Goal: Task Accomplishment & Management: Complete application form

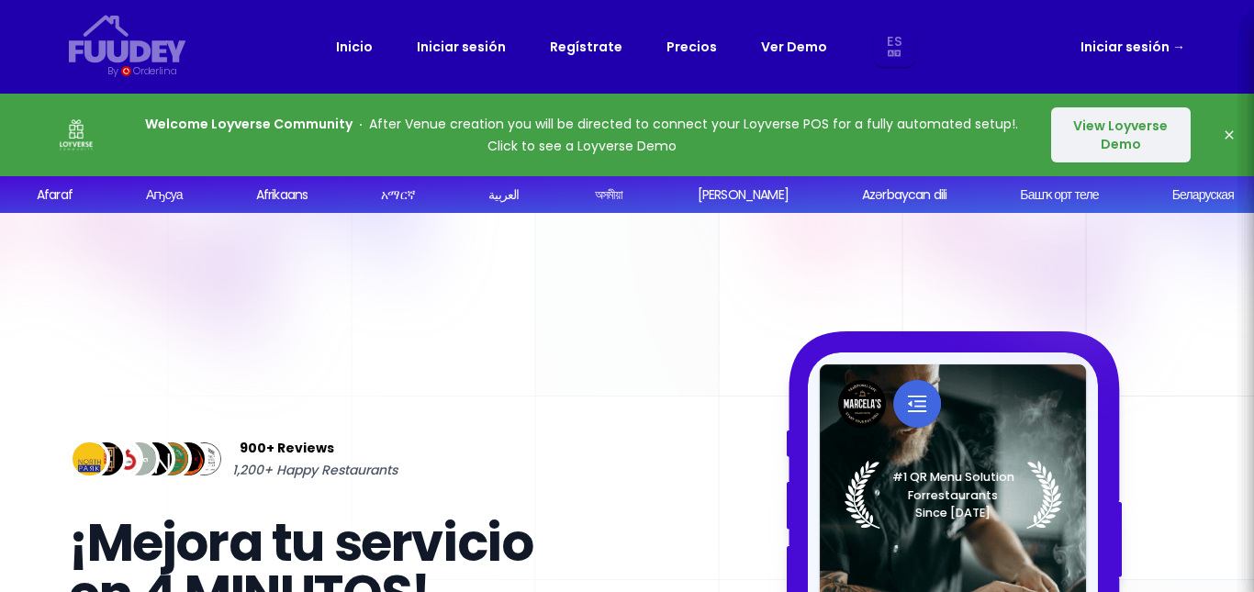
select select "es"
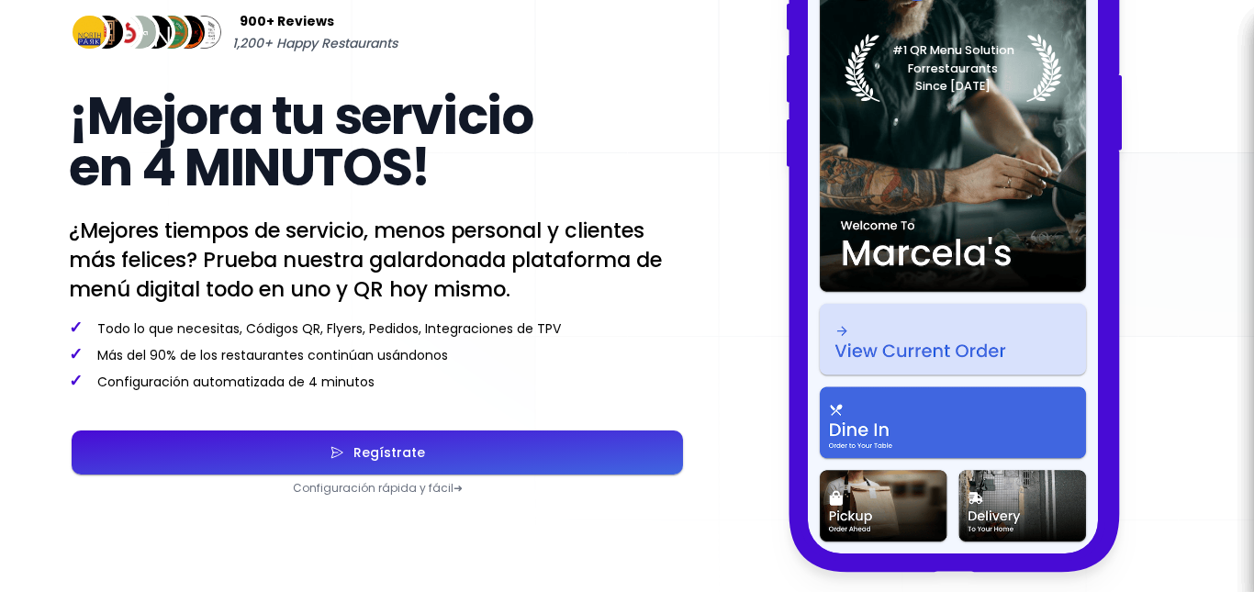
scroll to position [459, 0]
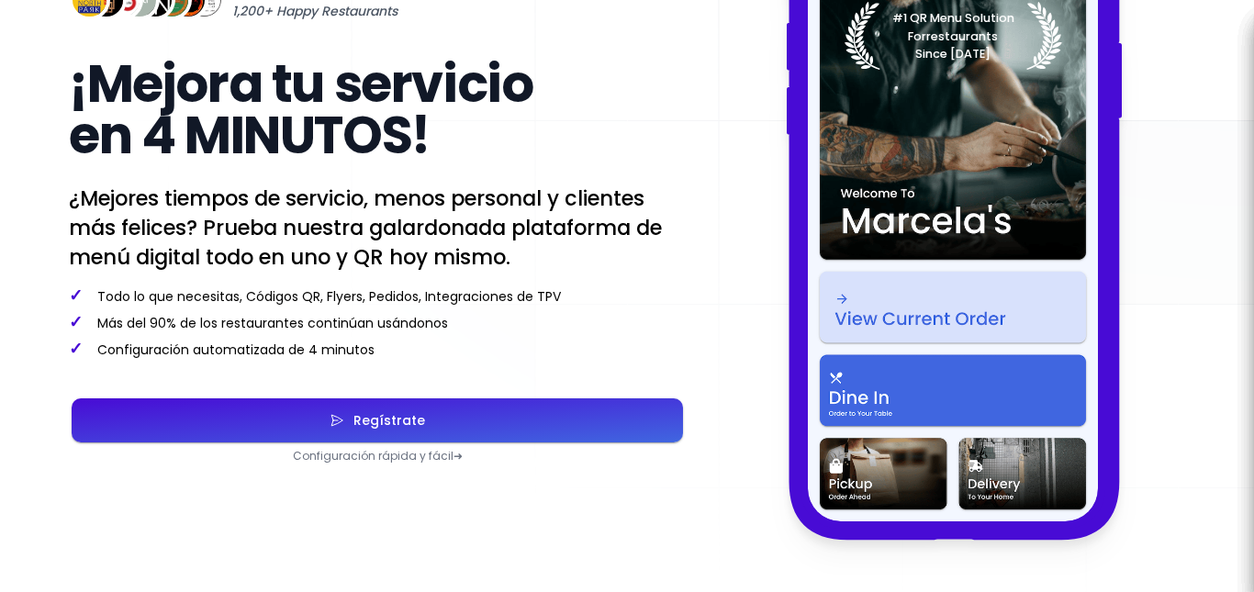
click at [417, 416] on div "Regístrate" at bounding box center [384, 420] width 81 height 13
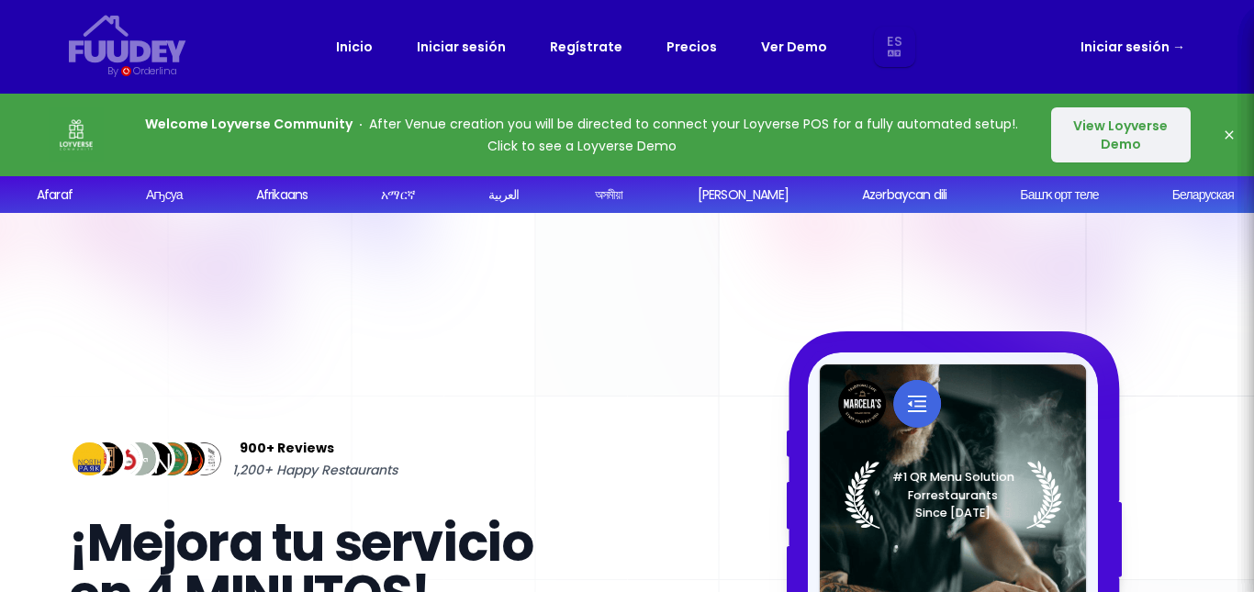
select select "es"
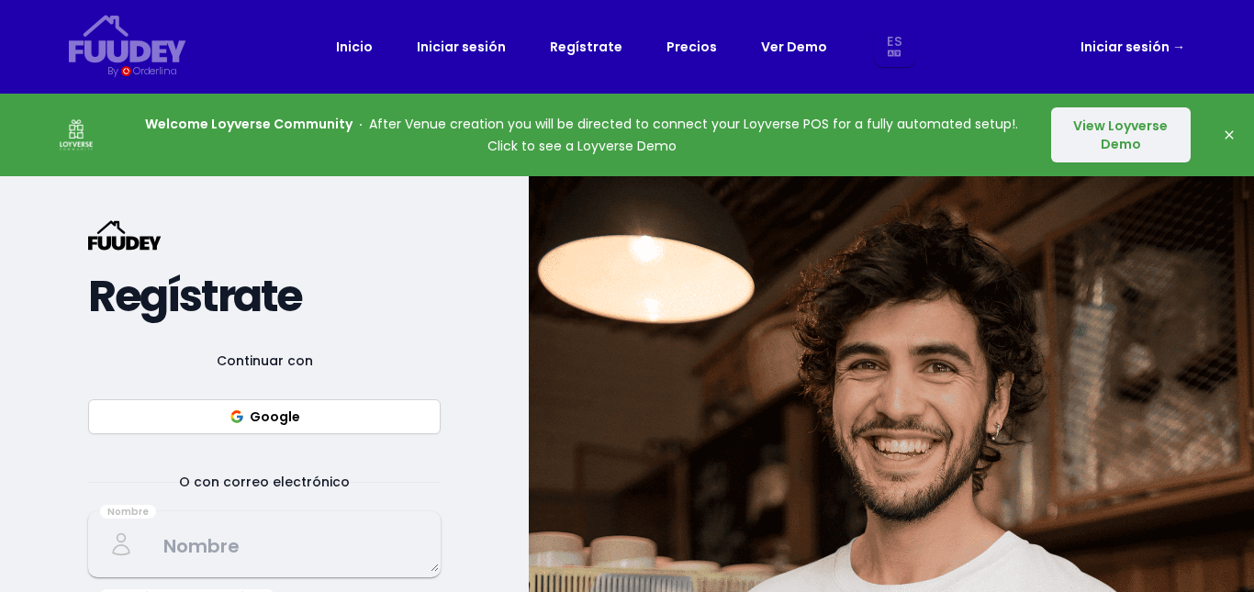
click at [352, 409] on button "Google" at bounding box center [264, 416] width 352 height 35
select select "es"
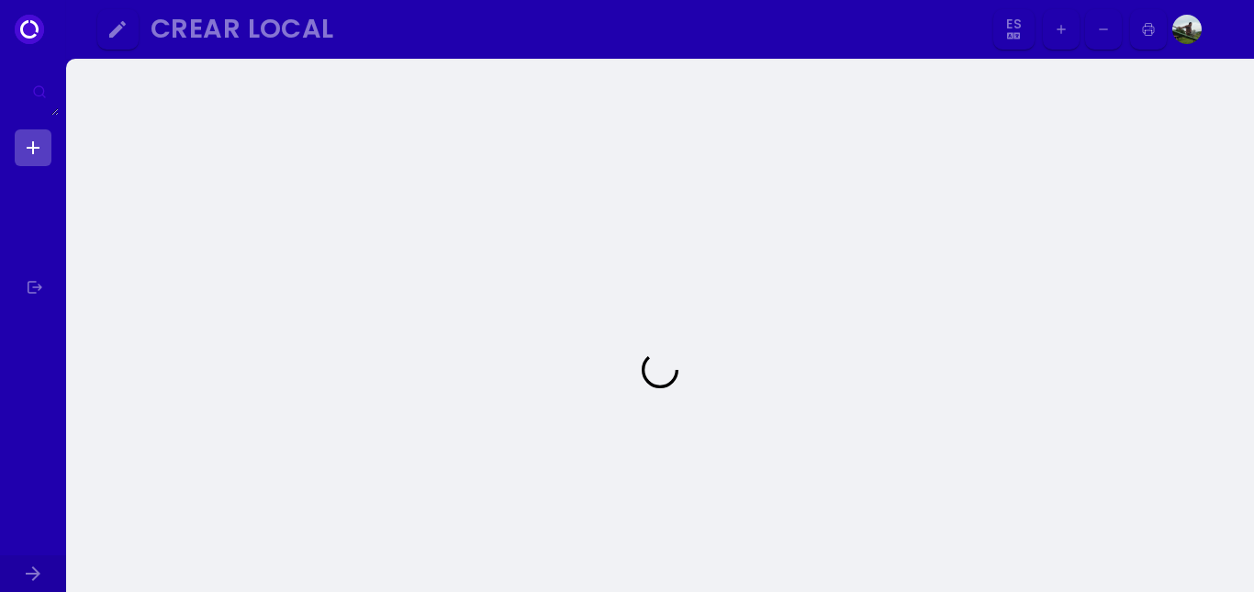
select select "es"
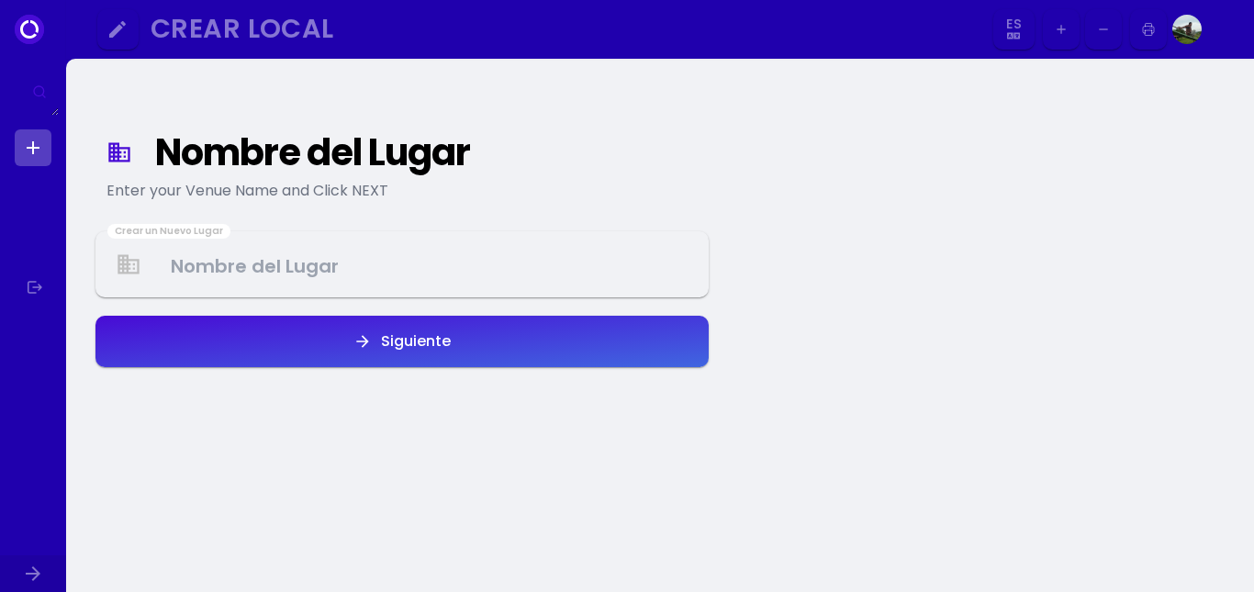
click at [279, 270] on Venue at bounding box center [401, 265] width 609 height 54
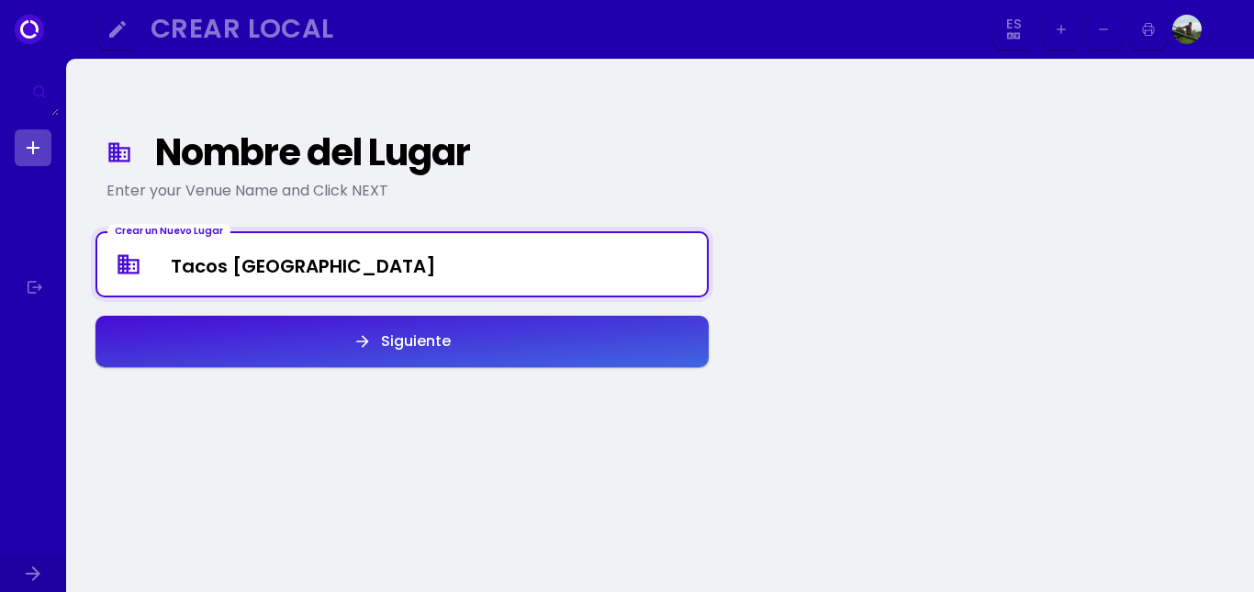
type Venue "Tacos [GEOGRAPHIC_DATA]"
click at [278, 319] on button "Siguiente" at bounding box center [401, 341] width 613 height 51
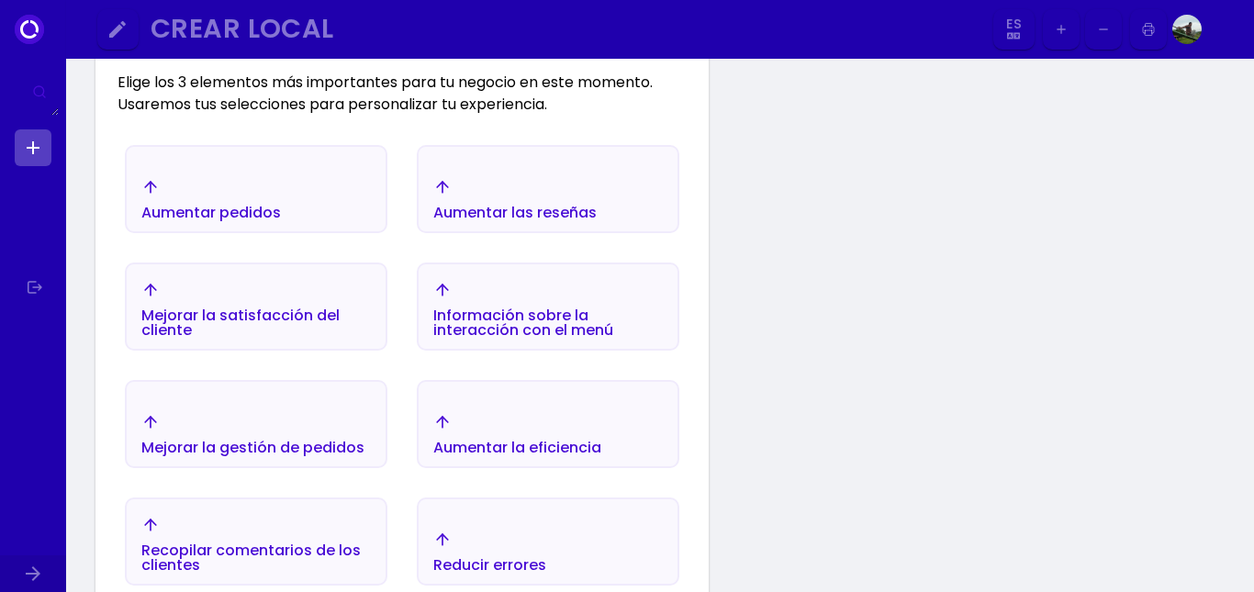
scroll to position [305, 0]
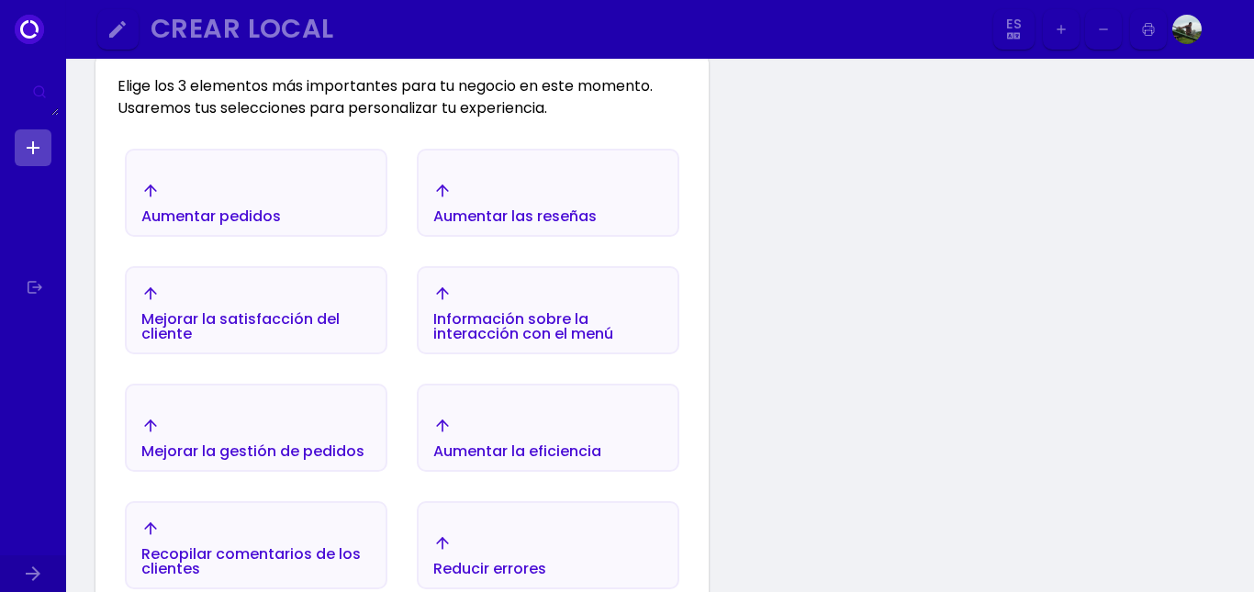
click at [271, 211] on font "Aumentar pedidos" at bounding box center [211, 216] width 140 height 21
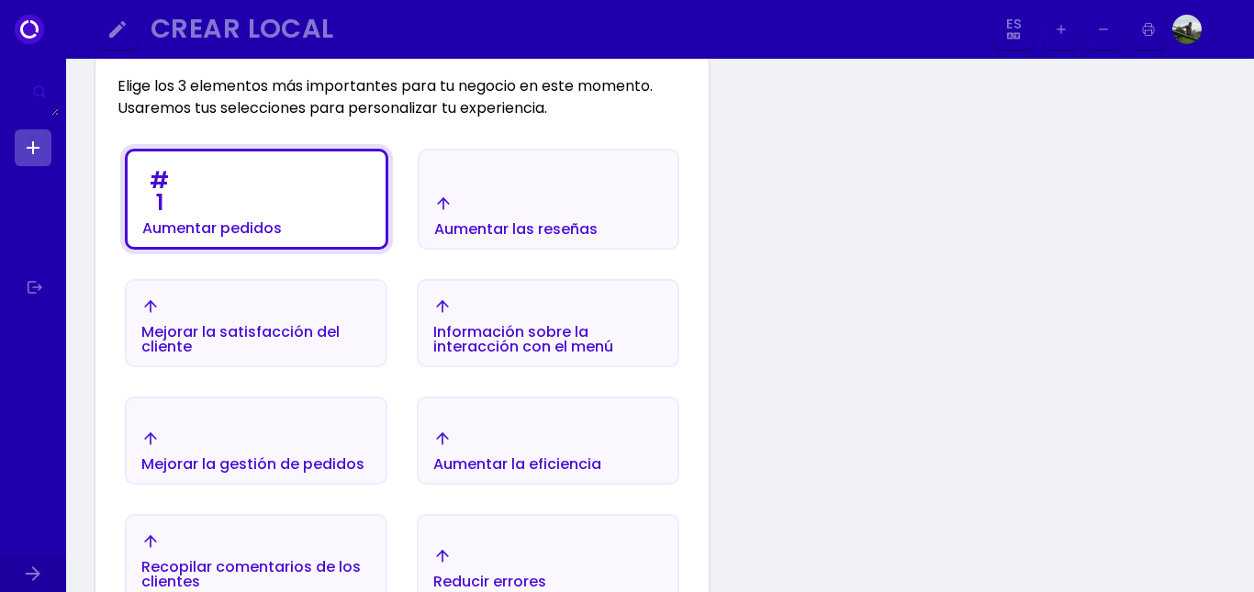
click at [326, 330] on font "Mejorar la satisfacción del cliente" at bounding box center [240, 339] width 198 height 36
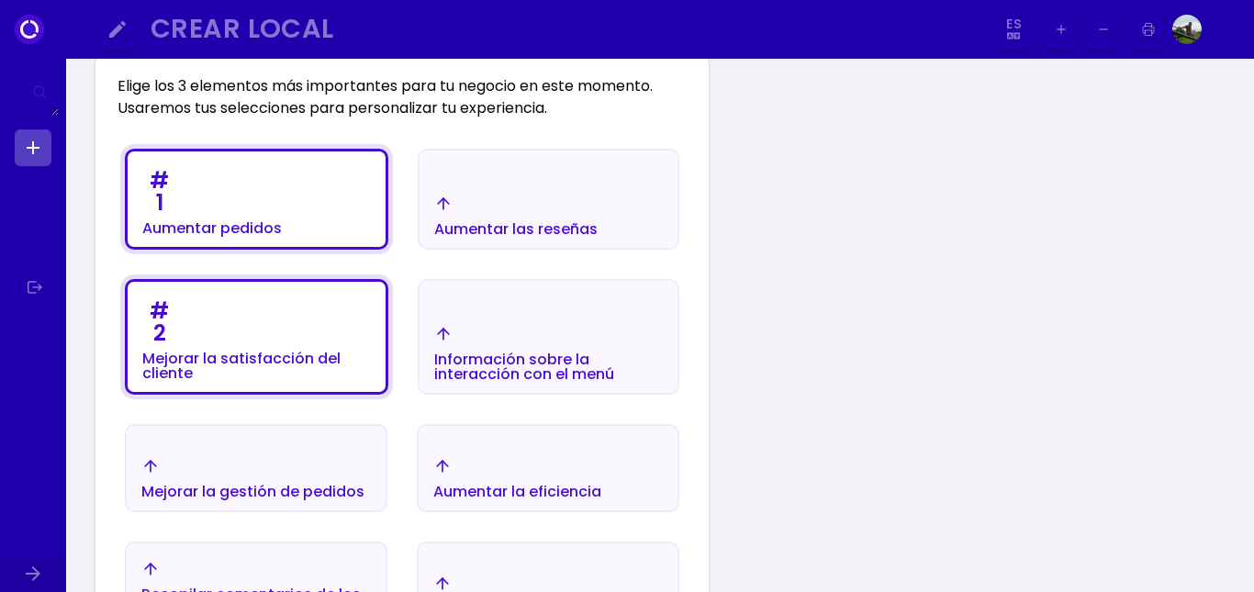
click at [643, 221] on div "Aumentar las reseñas" at bounding box center [548, 216] width 258 height 64
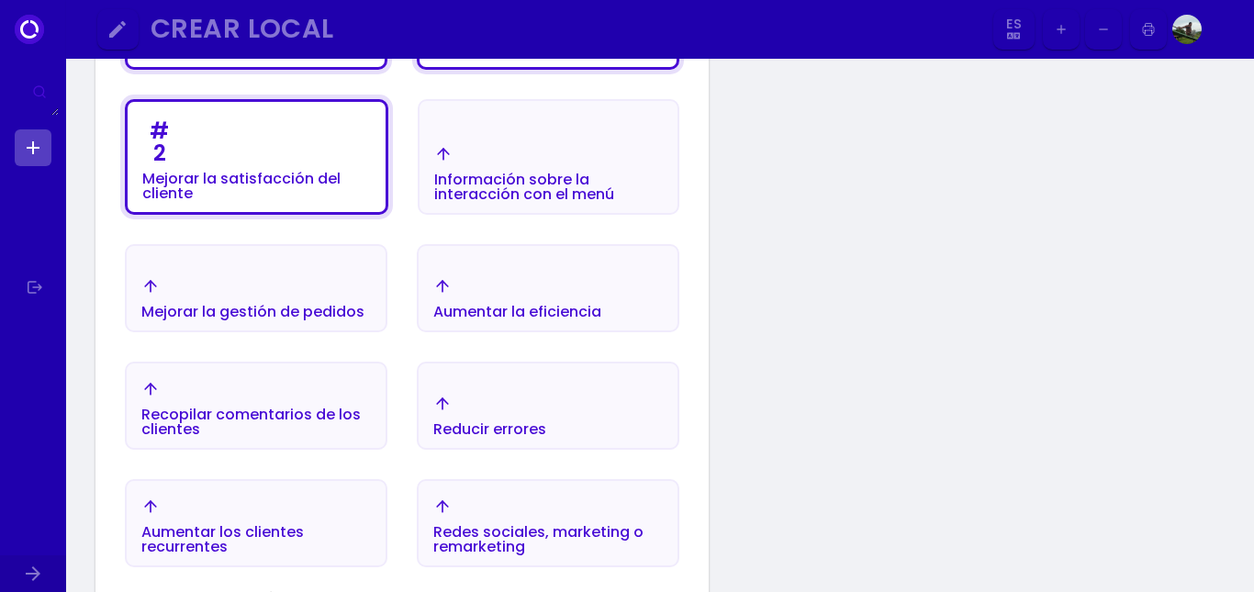
scroll to position [488, 0]
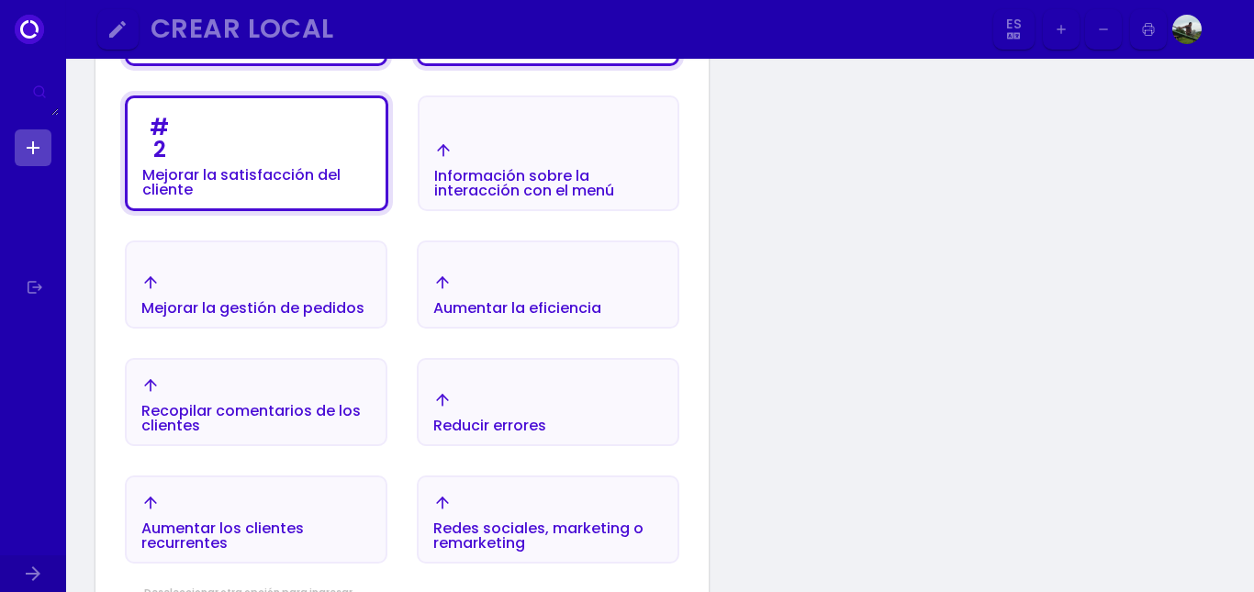
click at [536, 395] on div "Reducir errores" at bounding box center [489, 412] width 113 height 42
click at [332, 412] on font "Recopilar comentarios de los clientes" at bounding box center [250, 418] width 219 height 36
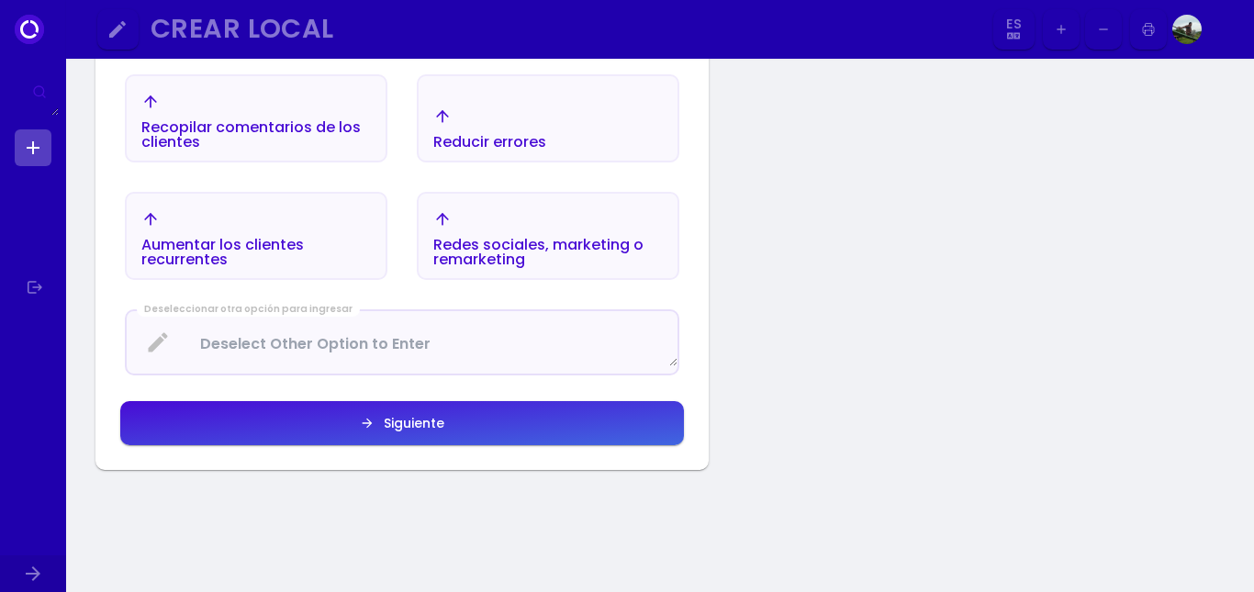
scroll to position [947, 0]
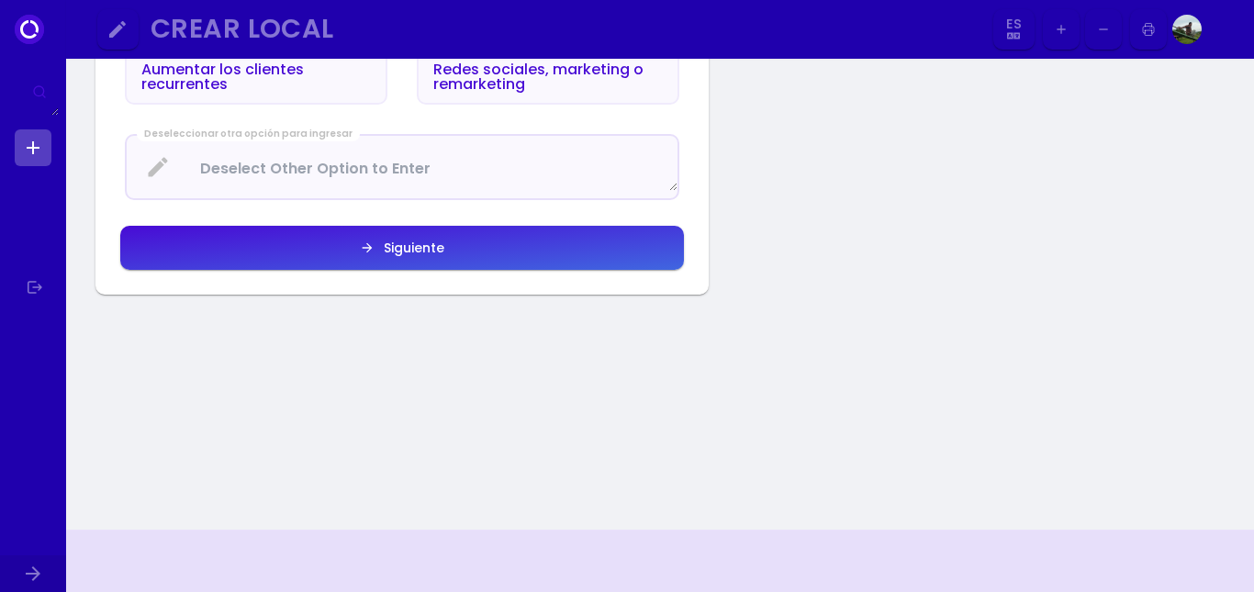
click at [574, 263] on button "Siguiente" at bounding box center [402, 248] width 564 height 44
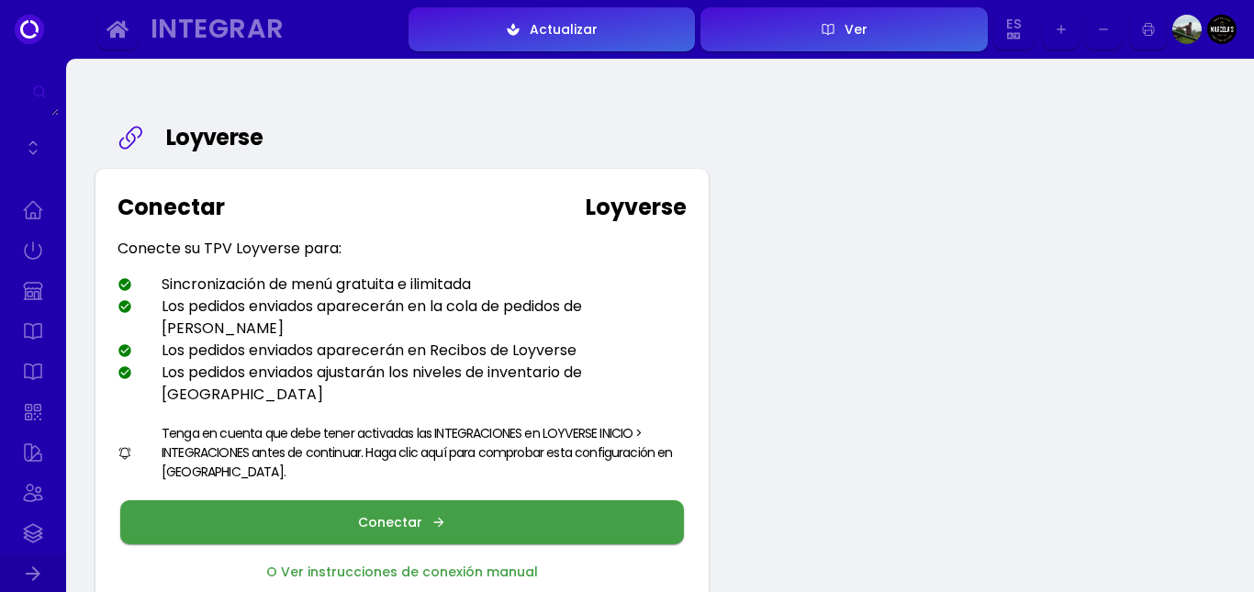
click at [667, 227] on div "Conectar Loyverse Conecte su TPV Loyverse para: Sincronización de menú gratuita…" at bounding box center [401, 394] width 613 height 450
